Goal: Navigation & Orientation: Go to known website

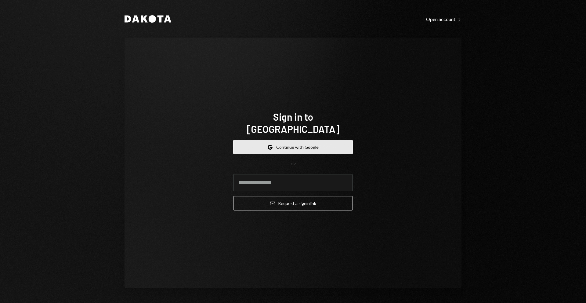
click at [300, 146] on button "Google Continue with Google" at bounding box center [293, 147] width 120 height 14
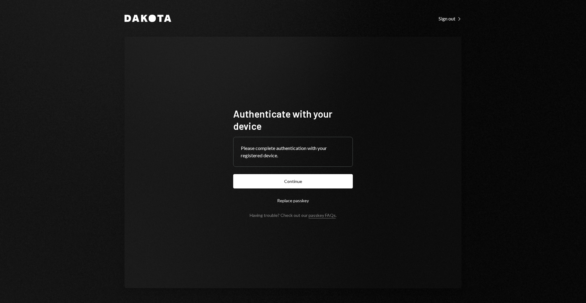
click at [282, 189] on form "Authenticate with your device Please complete authentication with your register…" at bounding box center [293, 162] width 120 height 110
click at [287, 186] on button "Continue" at bounding box center [293, 181] width 120 height 14
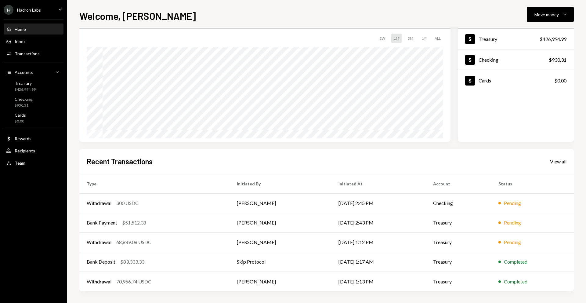
scroll to position [36, 0]
